Goal: Task Accomplishment & Management: Use online tool/utility

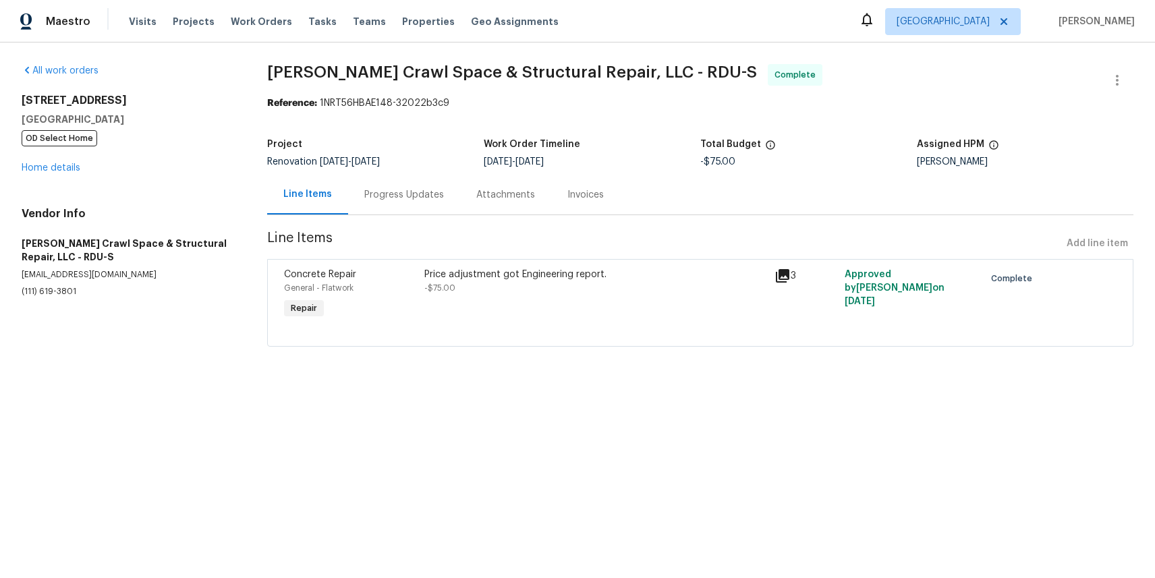
click at [502, 385] on html "Maestro Visits Projects Work Orders Tasks Teams Properties Geo Assignments [GEO…" at bounding box center [577, 192] width 1155 height 385
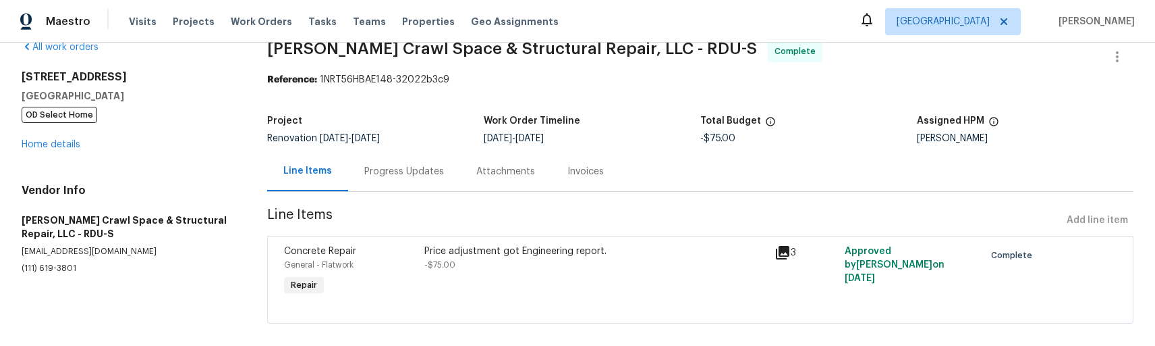
scroll to position [39, 0]
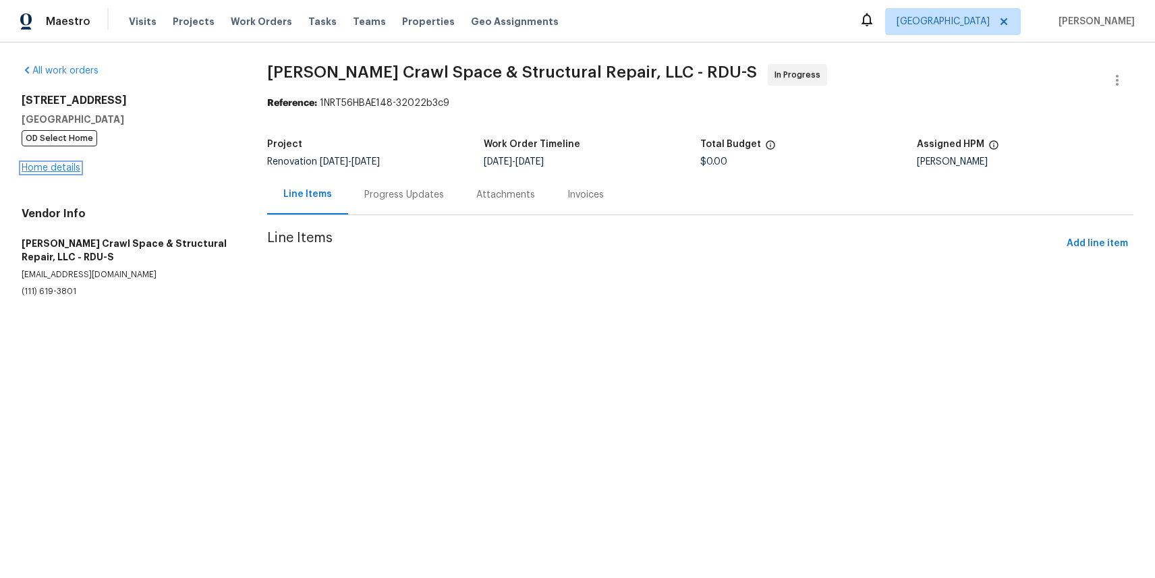
click at [67, 169] on link "Home details" at bounding box center [51, 167] width 59 height 9
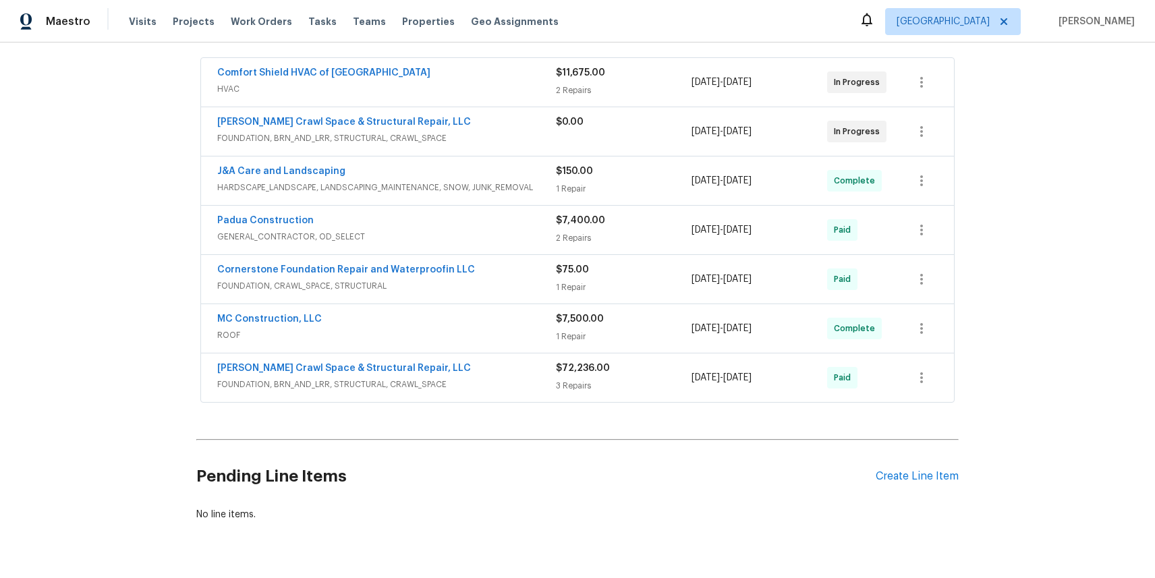
scroll to position [222, 0]
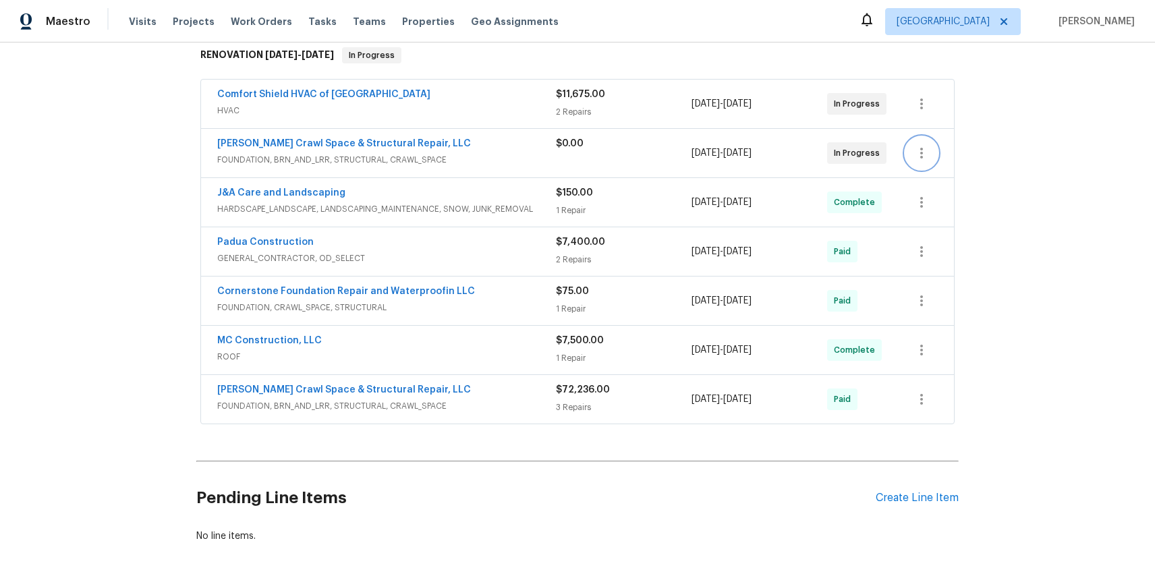
click at [923, 155] on icon "button" at bounding box center [922, 153] width 16 height 16
click at [932, 218] on ul "Edit Add Trip Charge View In Trade Partner Portal Delete" at bounding box center [979, 187] width 146 height 100
click at [932, 222] on ul "Edit Add Trip Charge View In Trade Partner Portal Delete" at bounding box center [979, 187] width 146 height 100
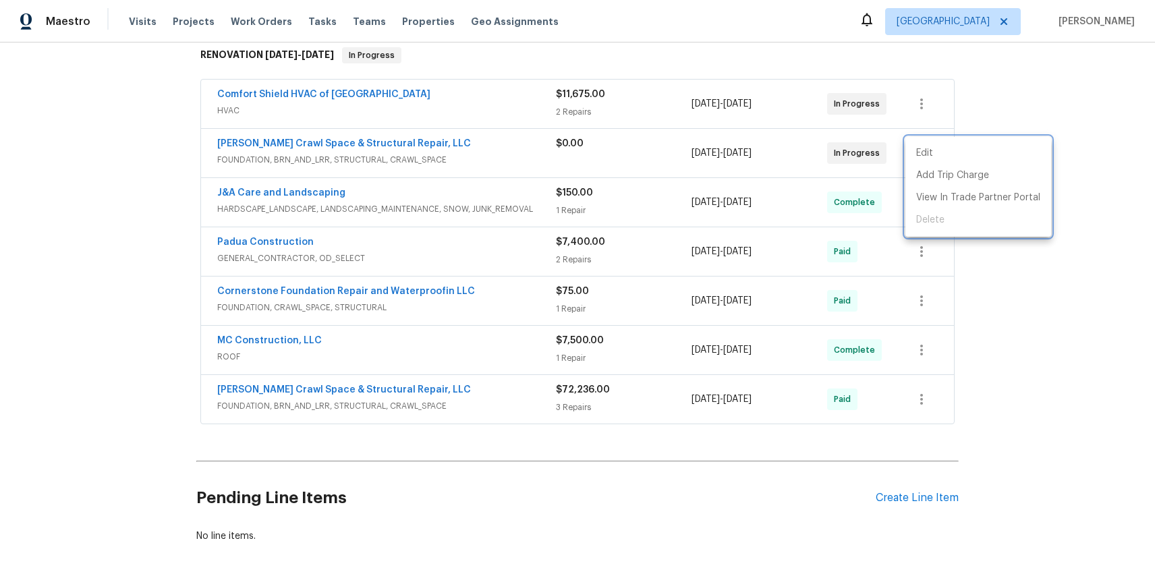
click at [1035, 273] on div at bounding box center [577, 289] width 1155 height 578
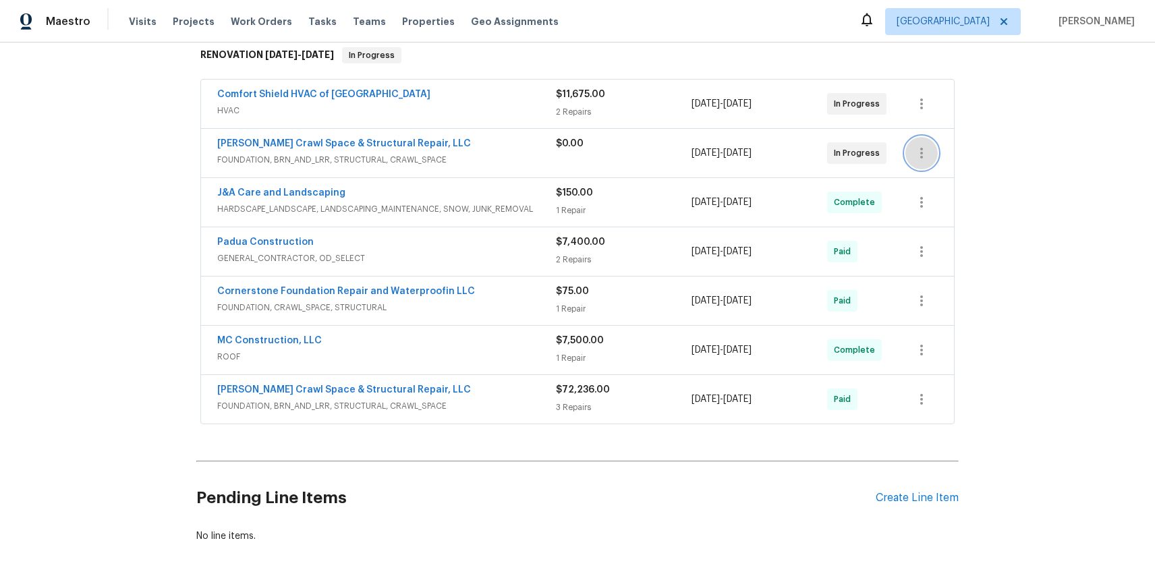
click at [930, 155] on button "button" at bounding box center [922, 153] width 32 height 32
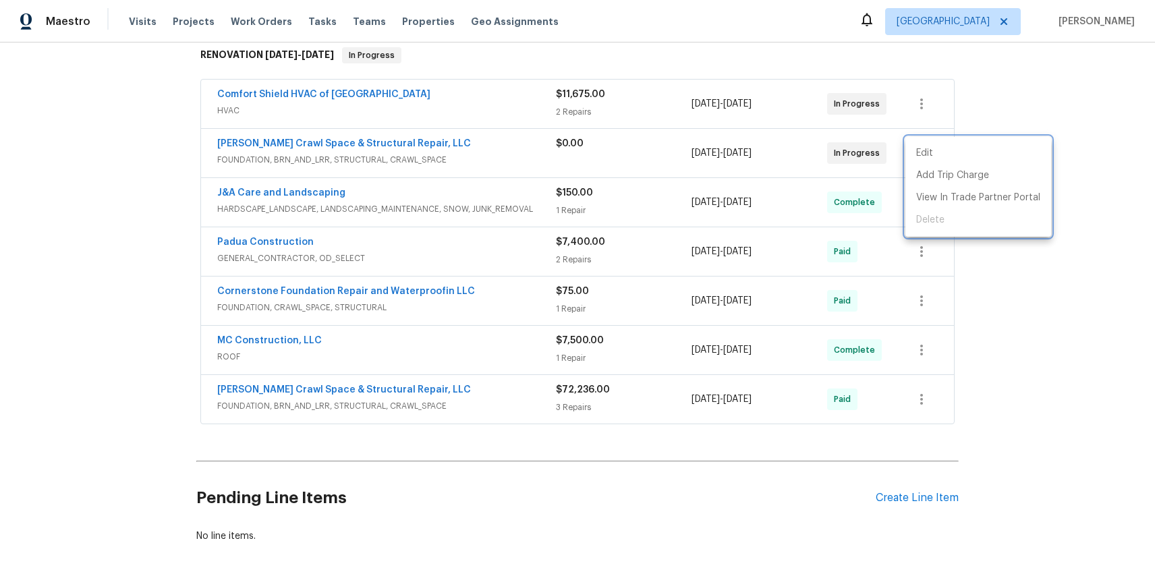
click at [1014, 289] on div at bounding box center [577, 289] width 1155 height 578
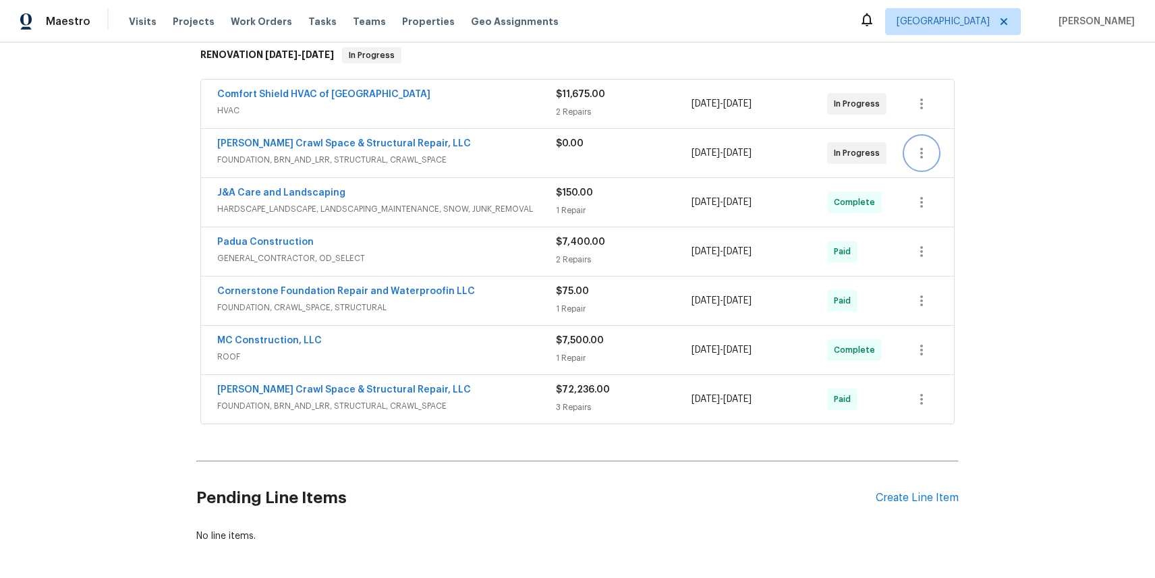
click at [917, 160] on icon "button" at bounding box center [922, 153] width 16 height 16
click at [929, 155] on li "Edit" at bounding box center [979, 153] width 146 height 22
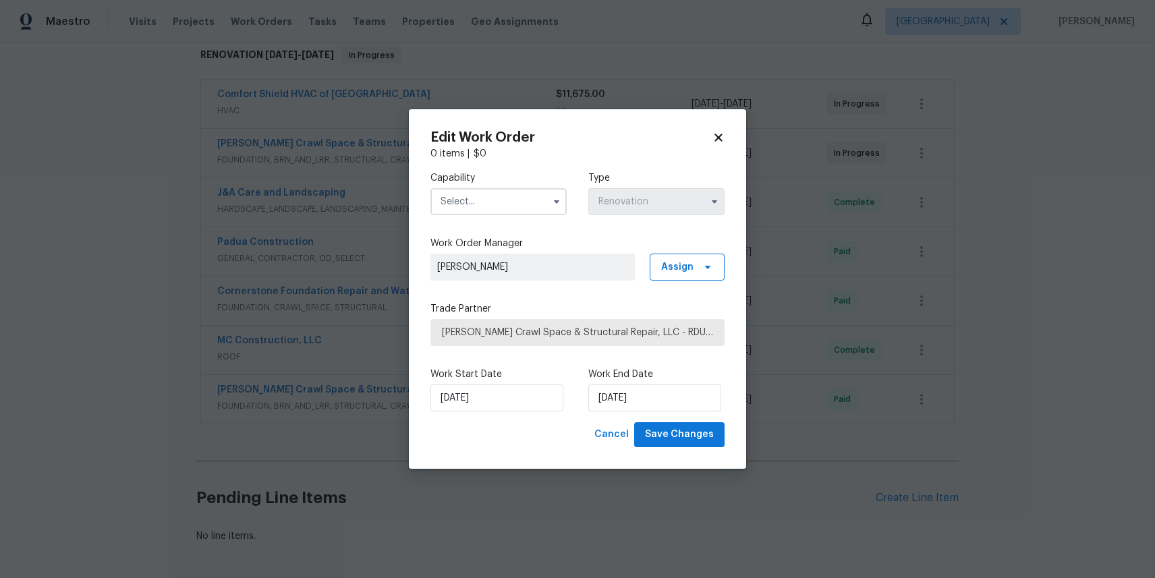
click at [721, 144] on icon at bounding box center [719, 138] width 12 height 12
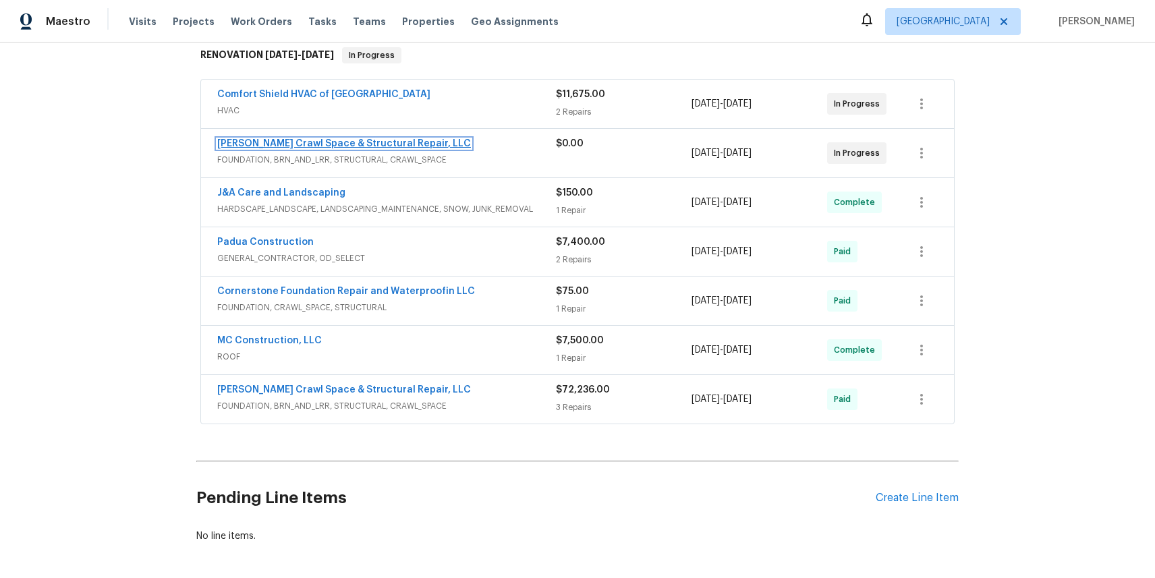
click at [375, 142] on link "Falcone Crawl Space & Structural Repair, LLC" at bounding box center [344, 143] width 254 height 9
